Goal: Answer question/provide support: Share knowledge or assist other users

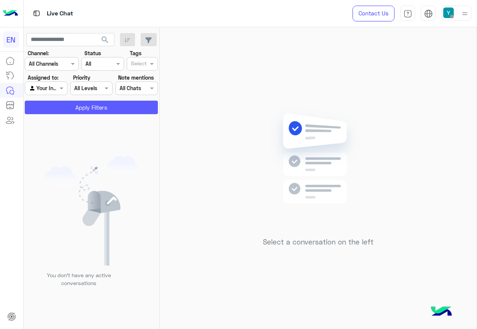
click at [83, 111] on button "Apply Filters" at bounding box center [91, 108] width 133 height 14
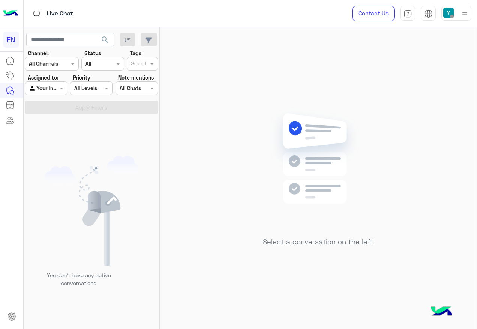
click at [60, 93] on div "Agent Filter Your Inbox" at bounding box center [46, 88] width 42 height 14
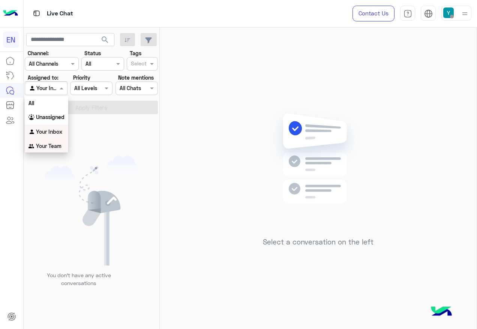
drag, startPoint x: 63, startPoint y: 141, endPoint x: 67, endPoint y: 138, distance: 5.1
click at [63, 141] on div "Your Team" at bounding box center [47, 146] width 44 height 15
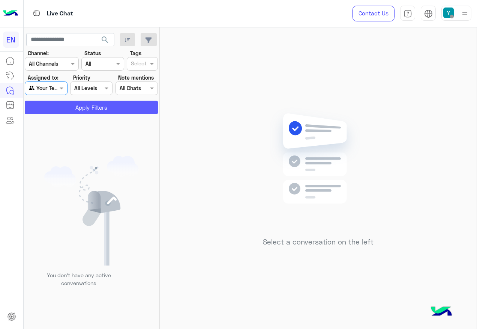
click at [80, 107] on button "Apply Filters" at bounding box center [91, 108] width 133 height 14
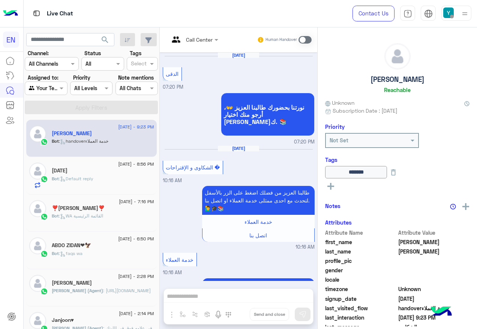
scroll to position [537, 0]
